Goal: Task Accomplishment & Management: Complete application form

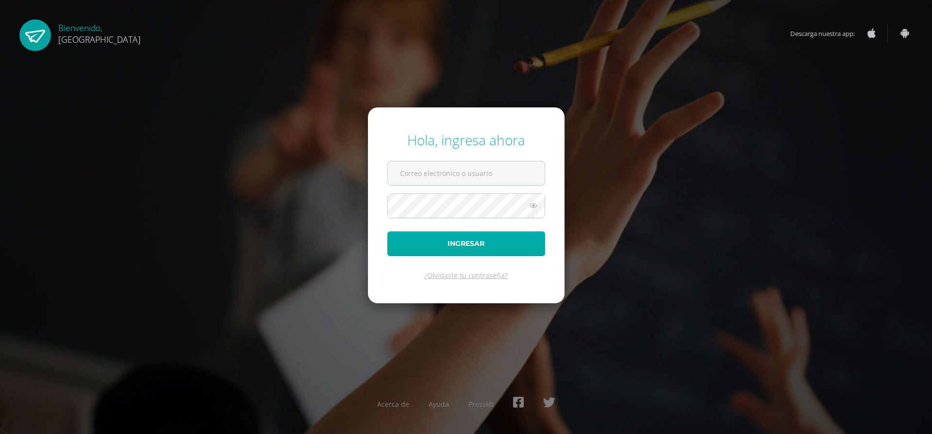
type input "[EMAIL_ADDRESS][DOMAIN_NAME]"
click at [409, 237] on button "Ingresar" at bounding box center [467, 243] width 158 height 25
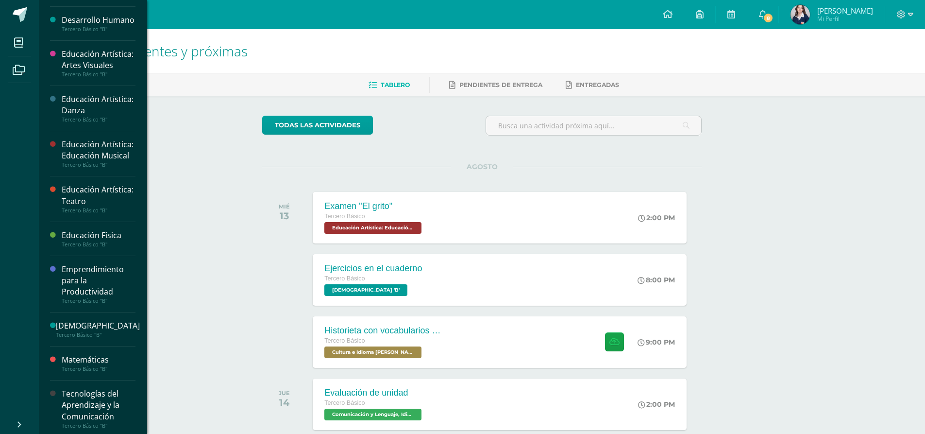
scroll to position [336, 0]
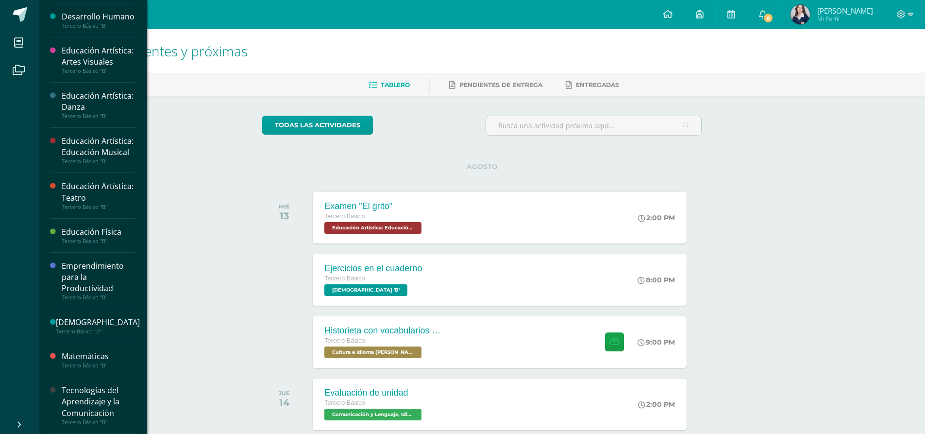
click at [97, 416] on div "Tecnologías del Aprendizaje y la Comunicación" at bounding box center [99, 402] width 74 height 34
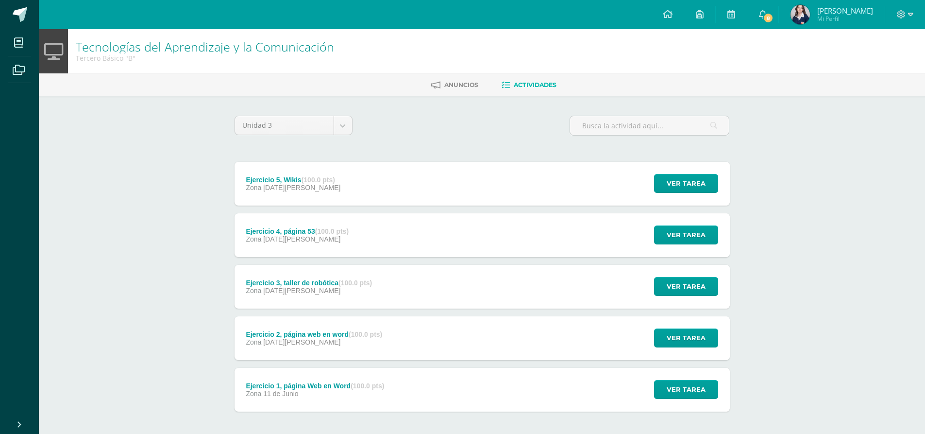
click at [315, 183] on strong "(100.0 pts)" at bounding box center [319, 180] width 34 height 8
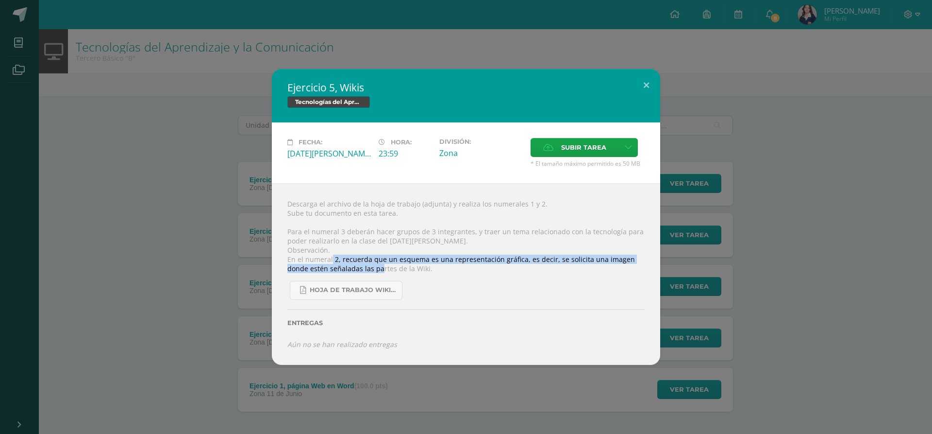
drag, startPoint x: 331, startPoint y: 260, endPoint x: 344, endPoint y: 260, distance: 12.6
click at [357, 265] on div "Descarga el archivo de la hoja de trabajo (adjunta) y realiza los numerales 1 y…" at bounding box center [466, 274] width 389 height 182
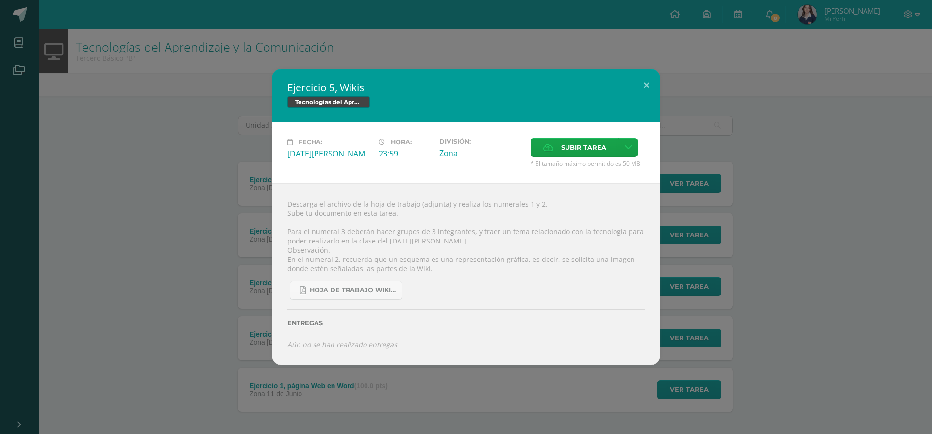
click at [427, 277] on div "Hoja de trabajo Wikis.pdf" at bounding box center [466, 286] width 357 height 27
drag, startPoint x: 421, startPoint y: 276, endPoint x: 348, endPoint y: 260, distance: 74.7
click at [348, 260] on div "Descarga el archivo de la hoja de trabajo (adjunta) y realiza los numerales 1 y…" at bounding box center [466, 274] width 389 height 182
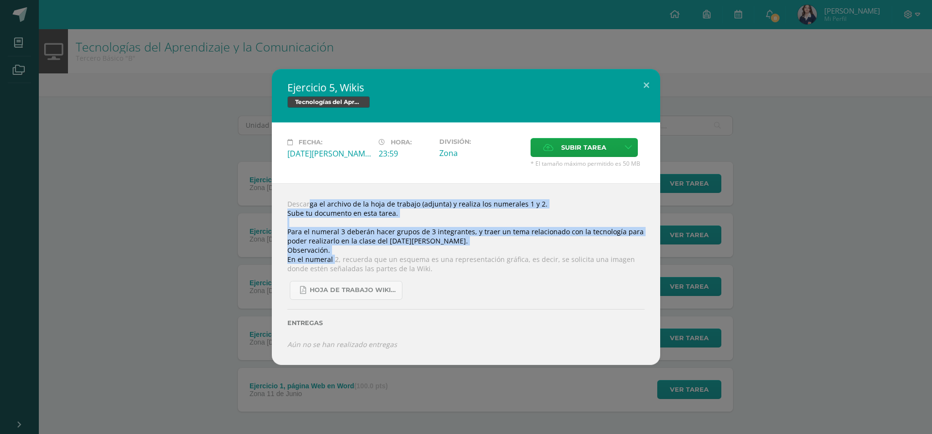
drag, startPoint x: 326, startPoint y: 254, endPoint x: 293, endPoint y: 186, distance: 75.2
click at [293, 186] on div "Descarga el archivo de la hoja de trabajo (adjunta) y realiza los numerales 1 y…" at bounding box center [466, 274] width 389 height 182
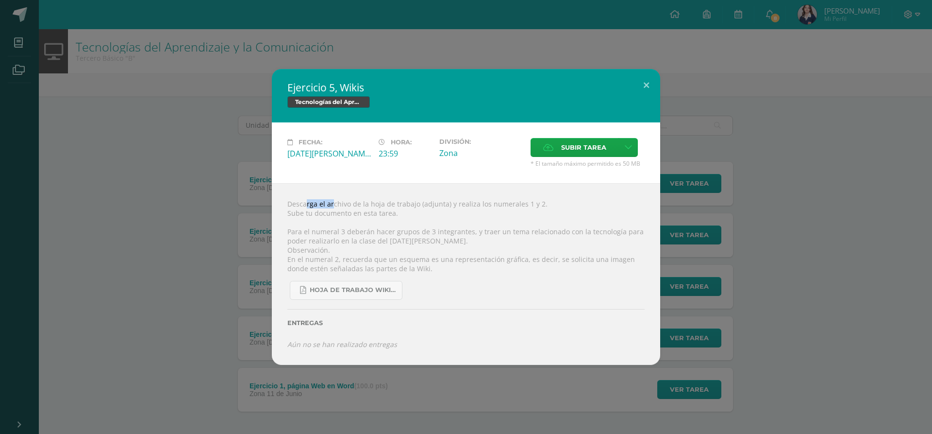
click at [293, 186] on div "Descarga el archivo de la hoja de trabajo (adjunta) y realiza los numerales 1 y…" at bounding box center [466, 274] width 389 height 182
click at [281, 211] on div "Descarga el archivo de la hoja de trabajo (adjunta) y realiza los numerales 1 y…" at bounding box center [466, 274] width 389 height 182
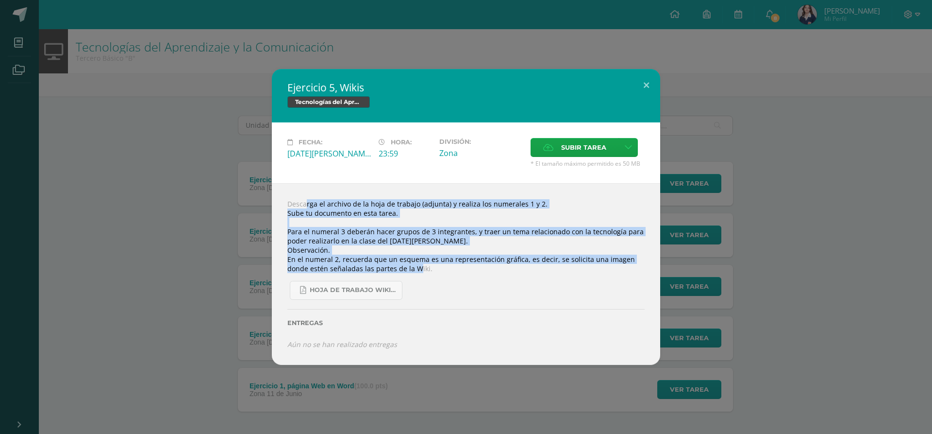
drag, startPoint x: 285, startPoint y: 205, endPoint x: 373, endPoint y: 256, distance: 101.4
click at [373, 256] on div "Descarga el archivo de la hoja de trabajo (adjunta) y realiza los numerales 1 y…" at bounding box center [466, 274] width 389 height 182
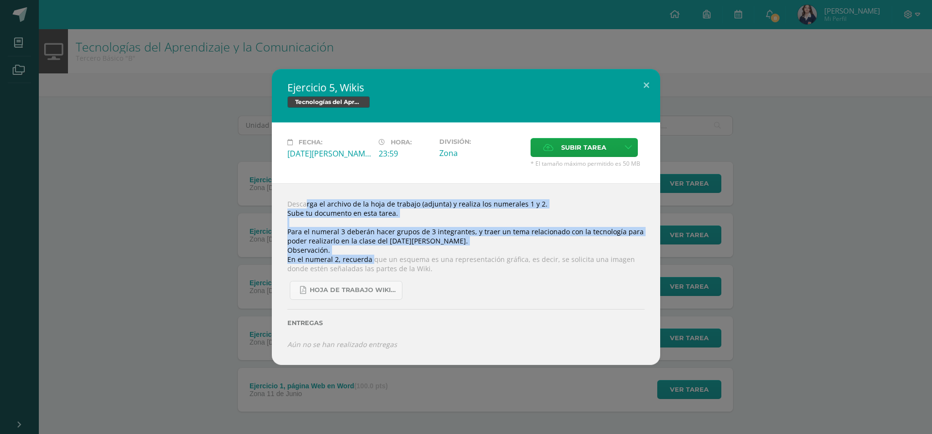
click at [571, 300] on div "Entregas" at bounding box center [466, 320] width 357 height 40
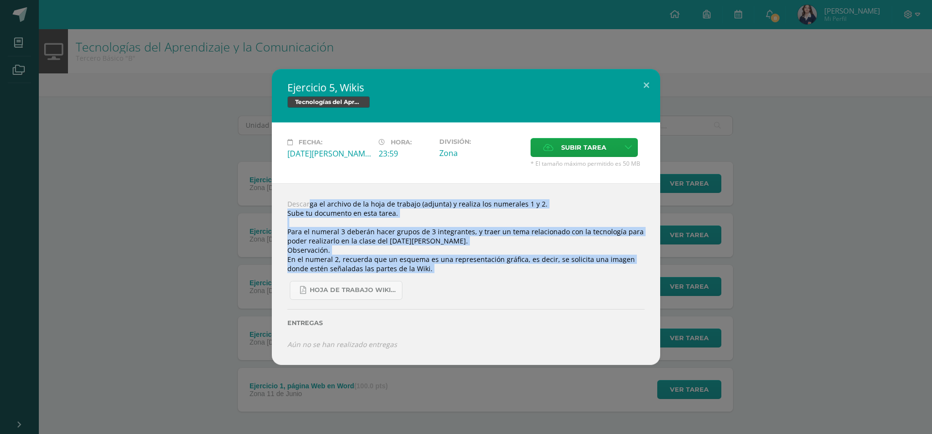
drag, startPoint x: 468, startPoint y: 286, endPoint x: 295, endPoint y: 205, distance: 191.2
click at [295, 205] on div "Descarga el archivo de la hoja de trabajo (adjunta) y realiza los numerales 1 y…" at bounding box center [466, 274] width 389 height 182
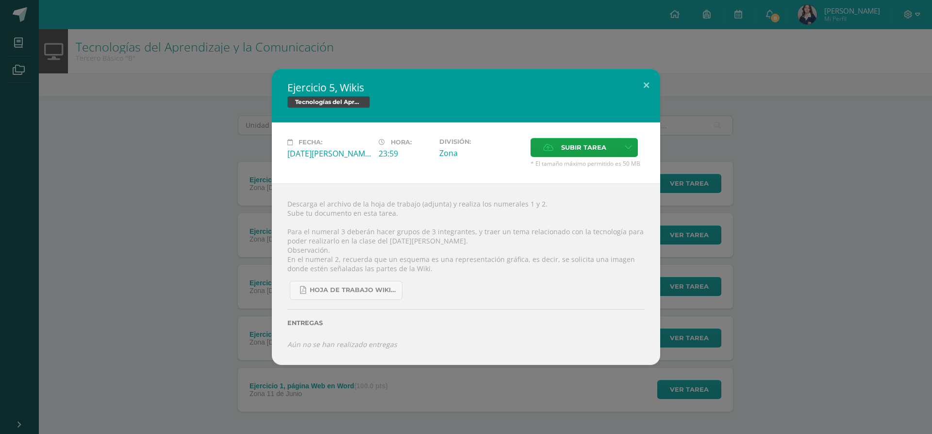
click at [288, 208] on div "Descarga el archivo de la hoja de trabajo (adjunta) y realiza los numerales 1 y…" at bounding box center [466, 274] width 389 height 182
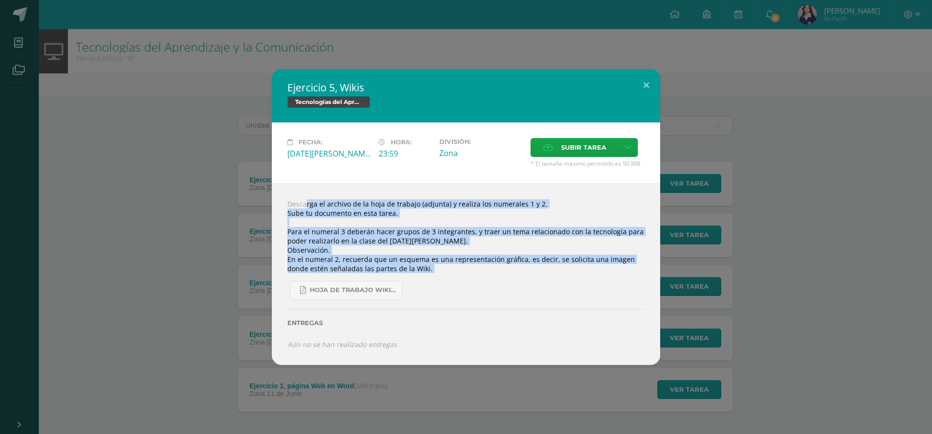
drag, startPoint x: 288, startPoint y: 208, endPoint x: 286, endPoint y: 282, distance: 74.3
click at [286, 282] on div "Descarga el archivo de la hoja de trabajo (adjunta) y realiza los numerales 1 y…" at bounding box center [466, 274] width 389 height 182
click at [371, 188] on div "Descarga el archivo de la hoja de trabajo (adjunta) y realiza los numerales 1 y…" at bounding box center [466, 274] width 389 height 182
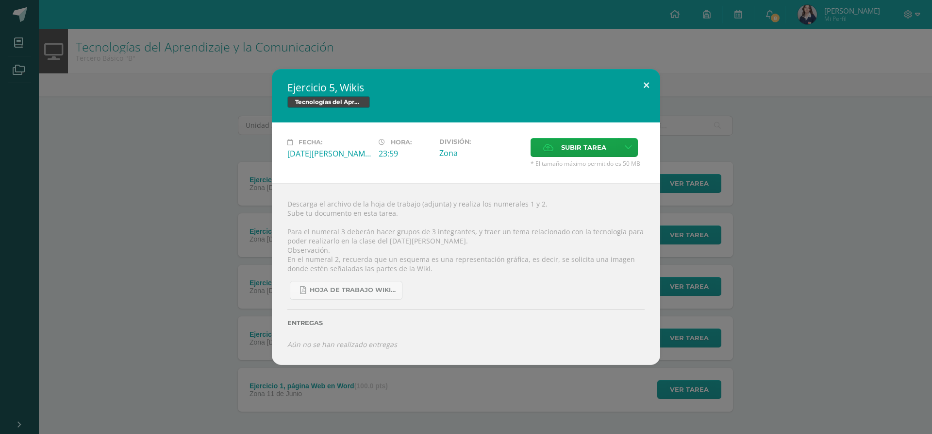
click at [641, 81] on button at bounding box center [647, 85] width 28 height 33
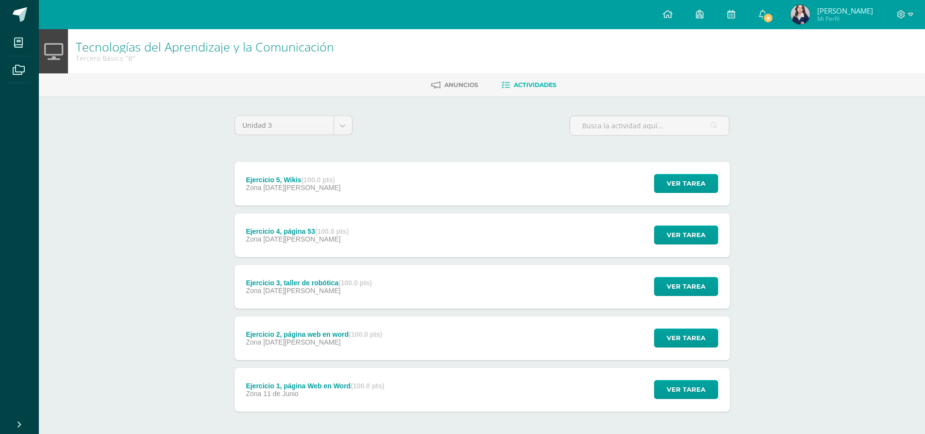
click at [360, 389] on strong "(100.0 pts)" at bounding box center [368, 386] width 34 height 8
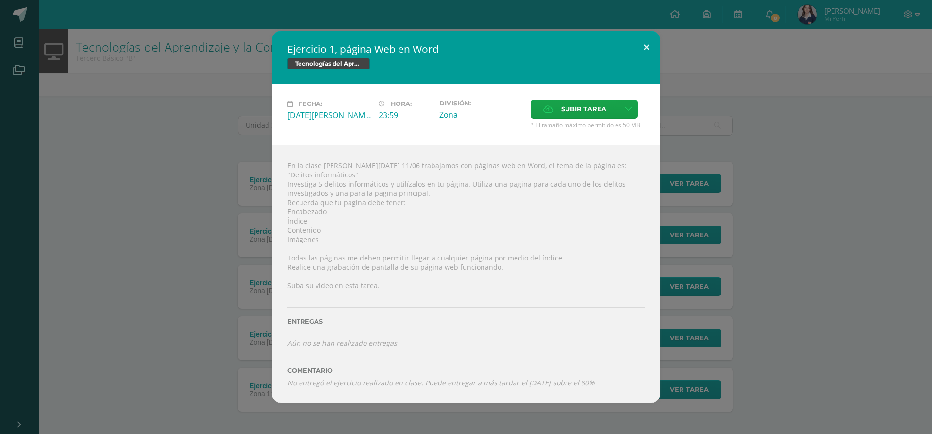
click at [640, 47] on button at bounding box center [647, 47] width 28 height 33
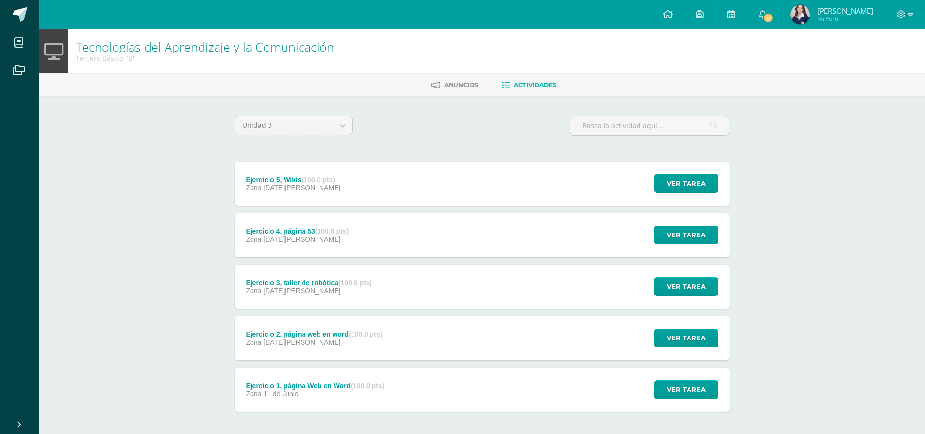
click at [329, 200] on div "Ejercicio 5, Wikis (100.0 pts) Zona 08 de Agosto" at bounding box center [294, 184] width 118 height 44
click at [0, 0] on div "Descarga el archivo de la hoja de trabajo (adjunta) y realiza los numerales 1 y…" at bounding box center [0, 0] width 0 height 0
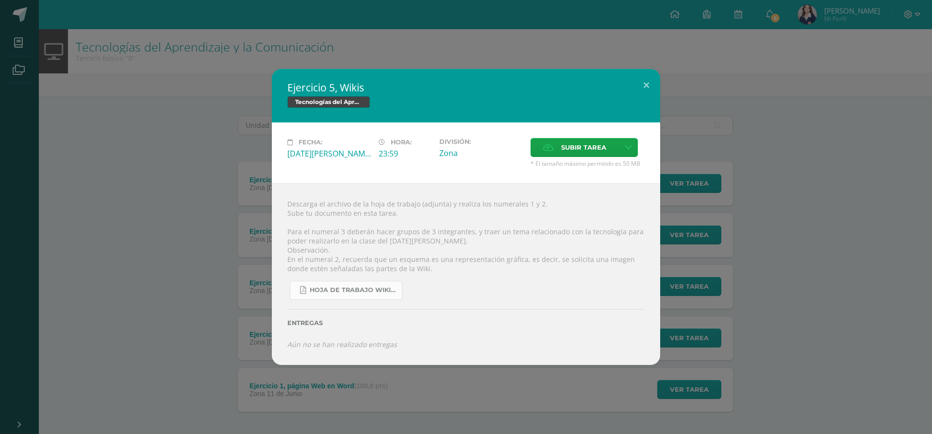
click at [341, 289] on span "Hoja de trabajo Wikis.pdf" at bounding box center [353, 290] width 87 height 8
click at [571, 146] on span "Subir tarea" at bounding box center [583, 147] width 45 height 18
click at [0, 0] on input "Subir tarea" at bounding box center [0, 0] width 0 height 0
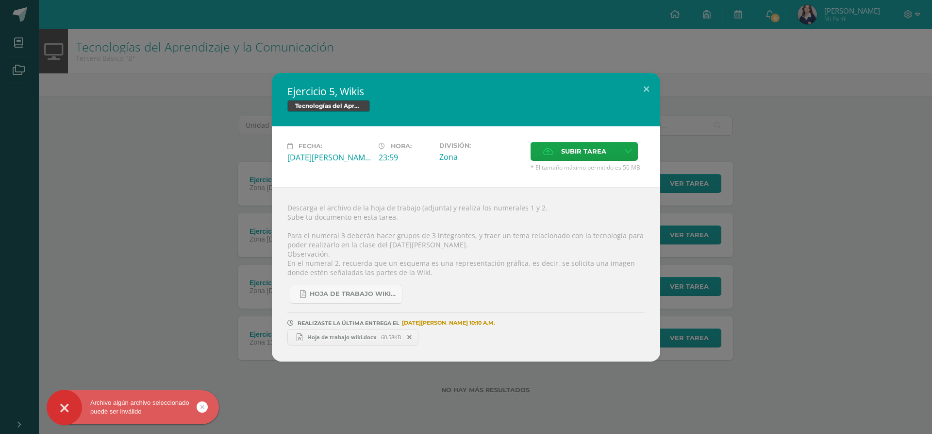
click at [340, 339] on span "Hoja de trabajo wiki.docx" at bounding box center [342, 336] width 79 height 7
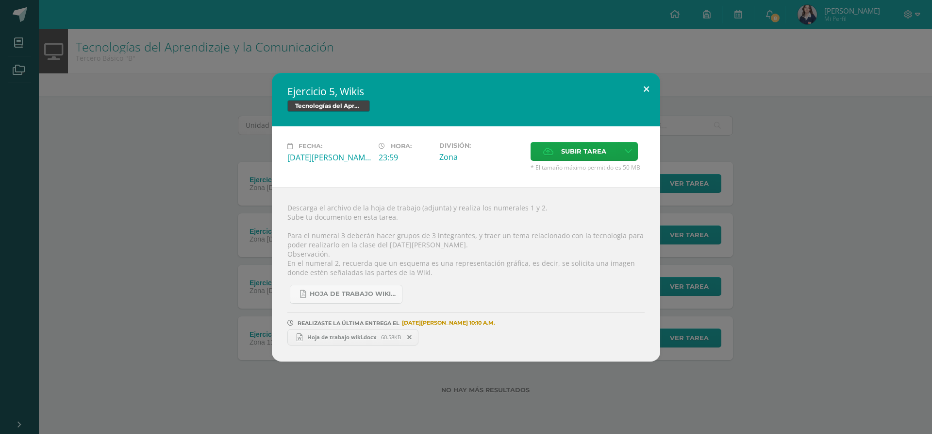
click at [644, 92] on button at bounding box center [647, 89] width 28 height 33
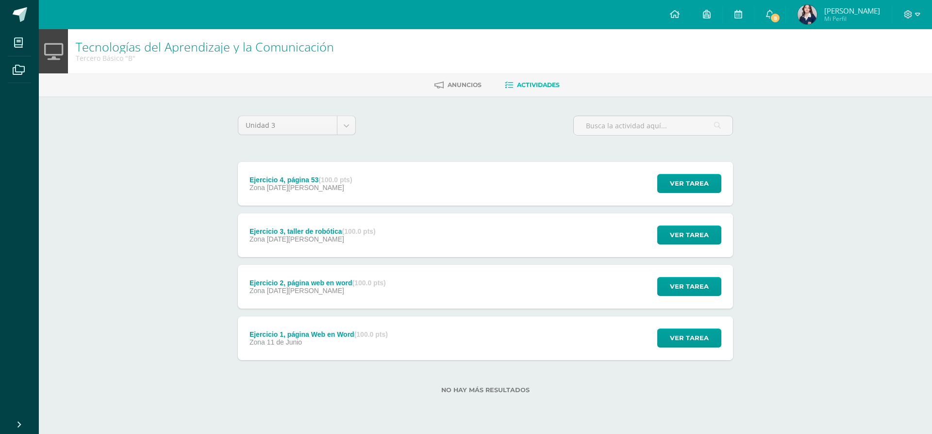
click at [346, 293] on div "Zona 09 de Julio" at bounding box center [318, 291] width 136 height 8
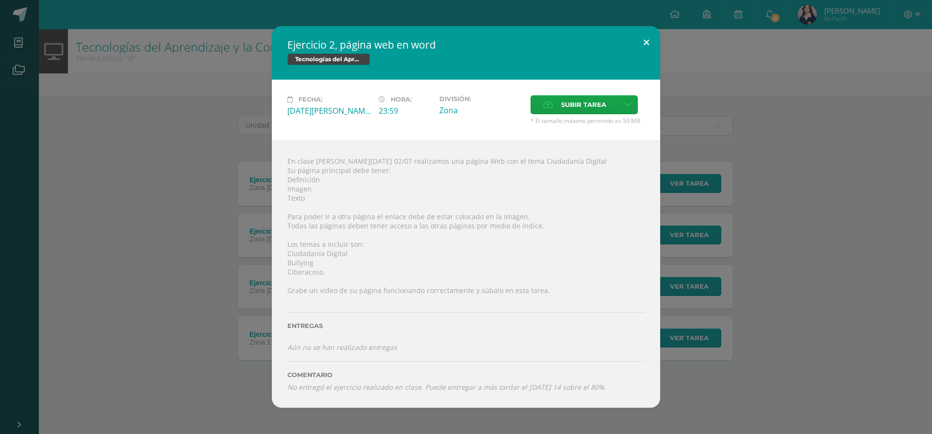
click at [646, 42] on button at bounding box center [647, 42] width 28 height 33
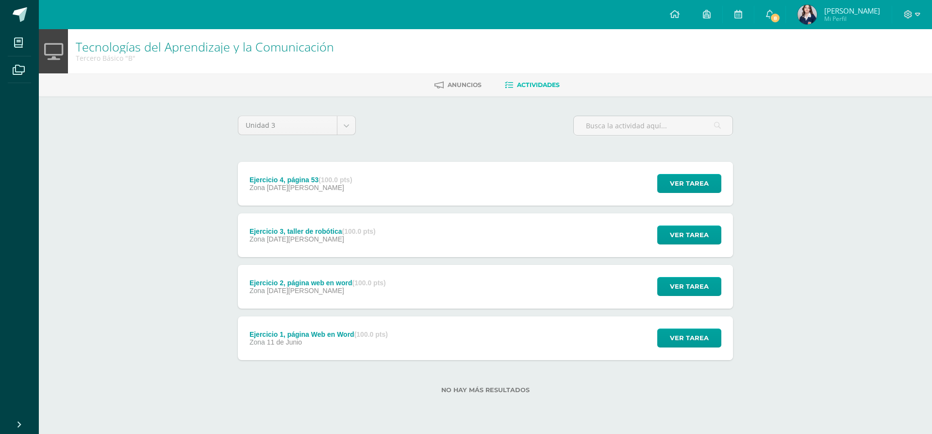
click at [373, 300] on div "Ejercicio 2, página web en word (100.0 pts) Zona 09 de Julio" at bounding box center [318, 287] width 160 height 44
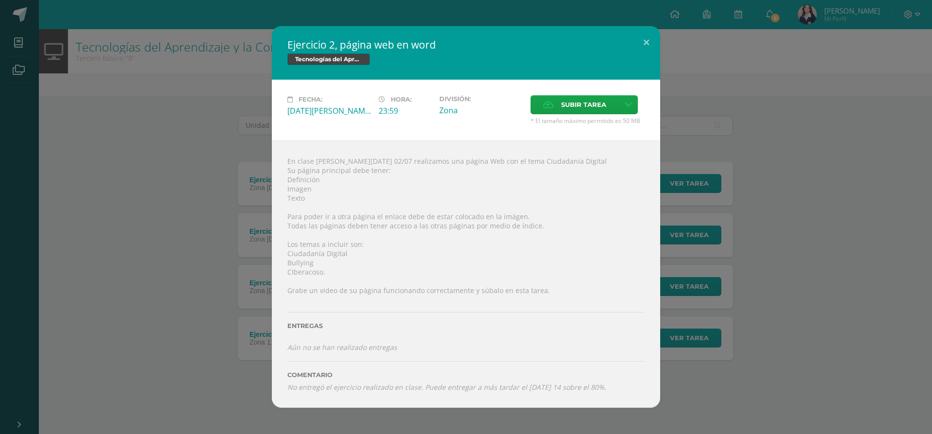
drag, startPoint x: 0, startPoint y: 224, endPoint x: 203, endPoint y: 210, distance: 204.0
click at [203, 210] on div "Ejercicio 2, página web en word Tecnologías del Aprendizaje y la Comunicación F…" at bounding box center [466, 216] width 925 height 381
